Goal: Transaction & Acquisition: Purchase product/service

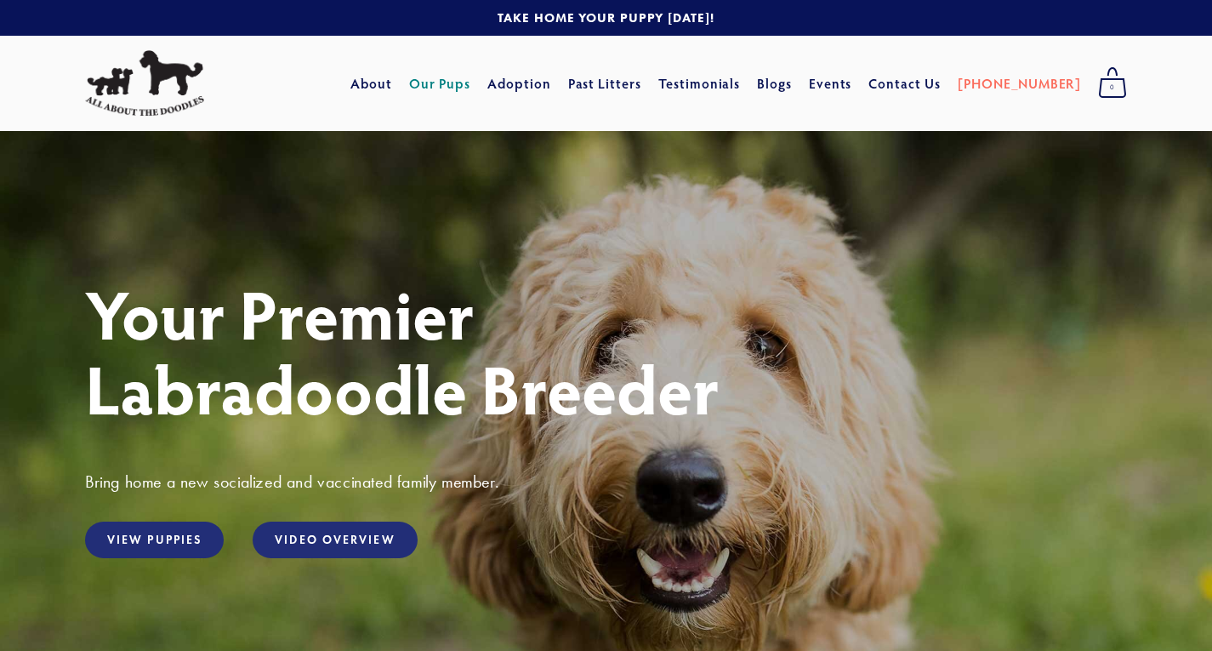
click at [471, 85] on link "Our Pups" at bounding box center [440, 83] width 62 height 31
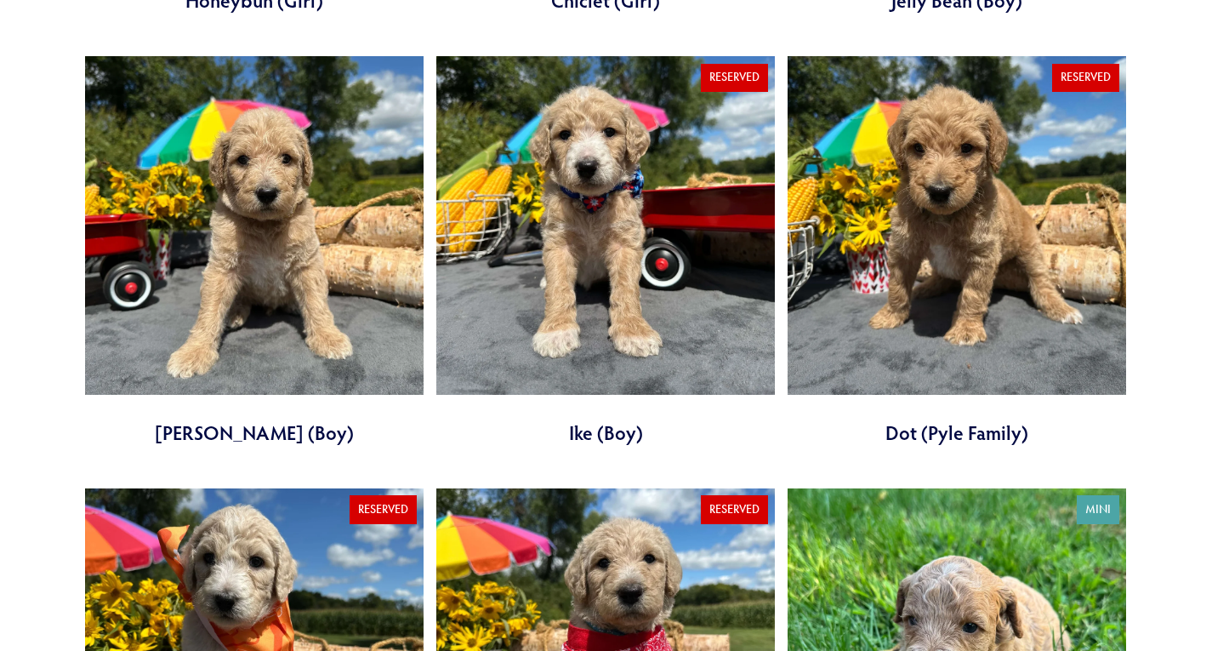
scroll to position [1904, 0]
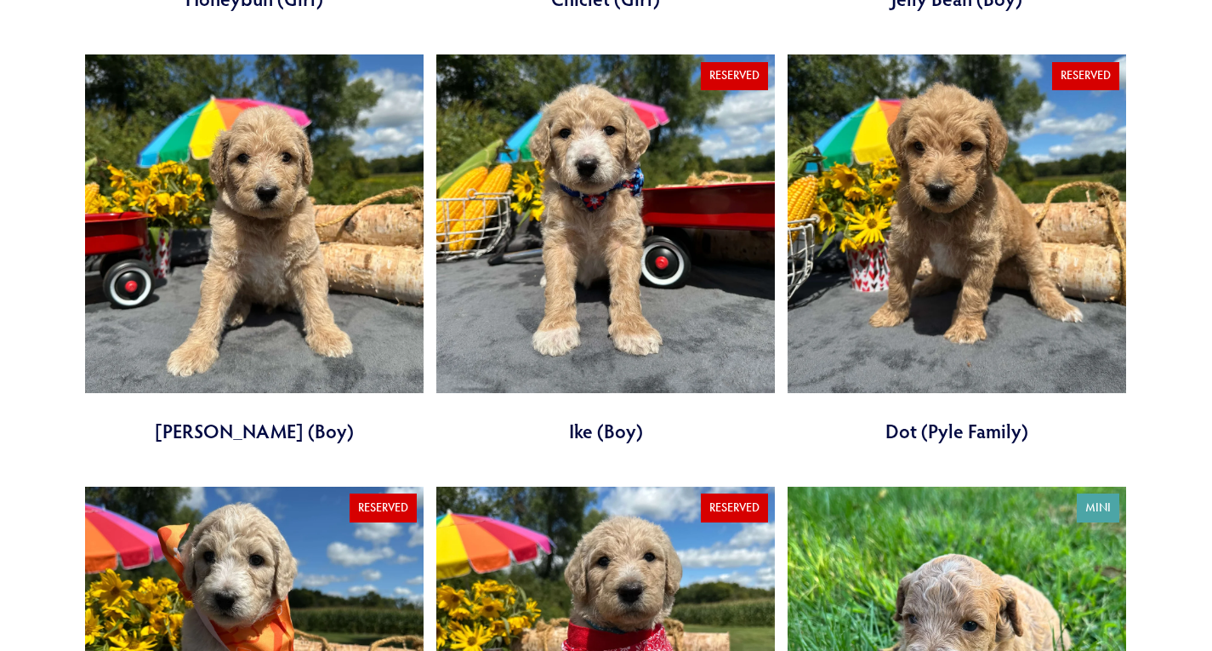
click at [593, 295] on link at bounding box center [605, 249] width 339 height 390
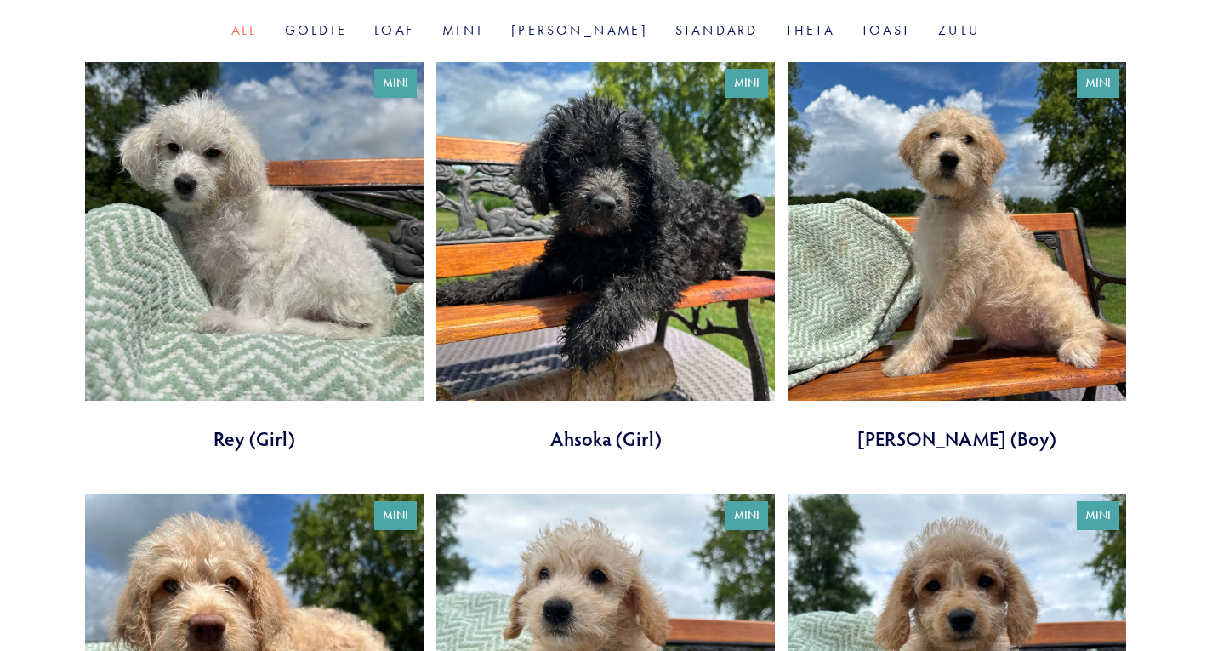
scroll to position [494, 0]
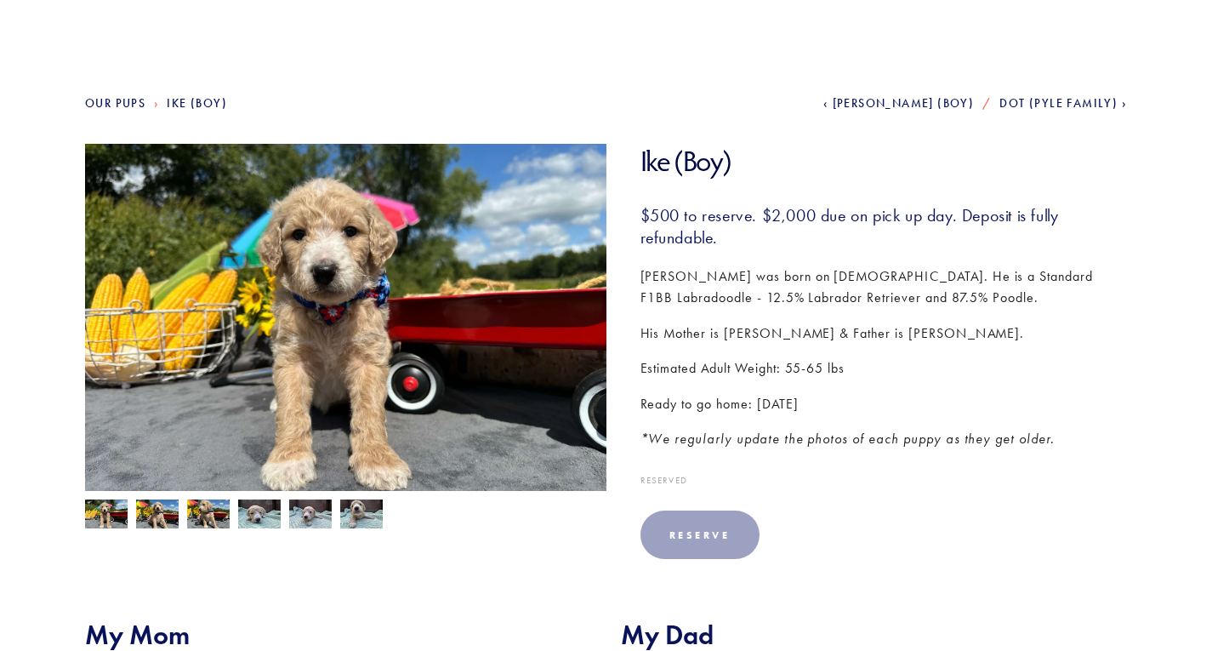
scroll to position [135, 0]
